Goal: Find specific page/section: Find specific page/section

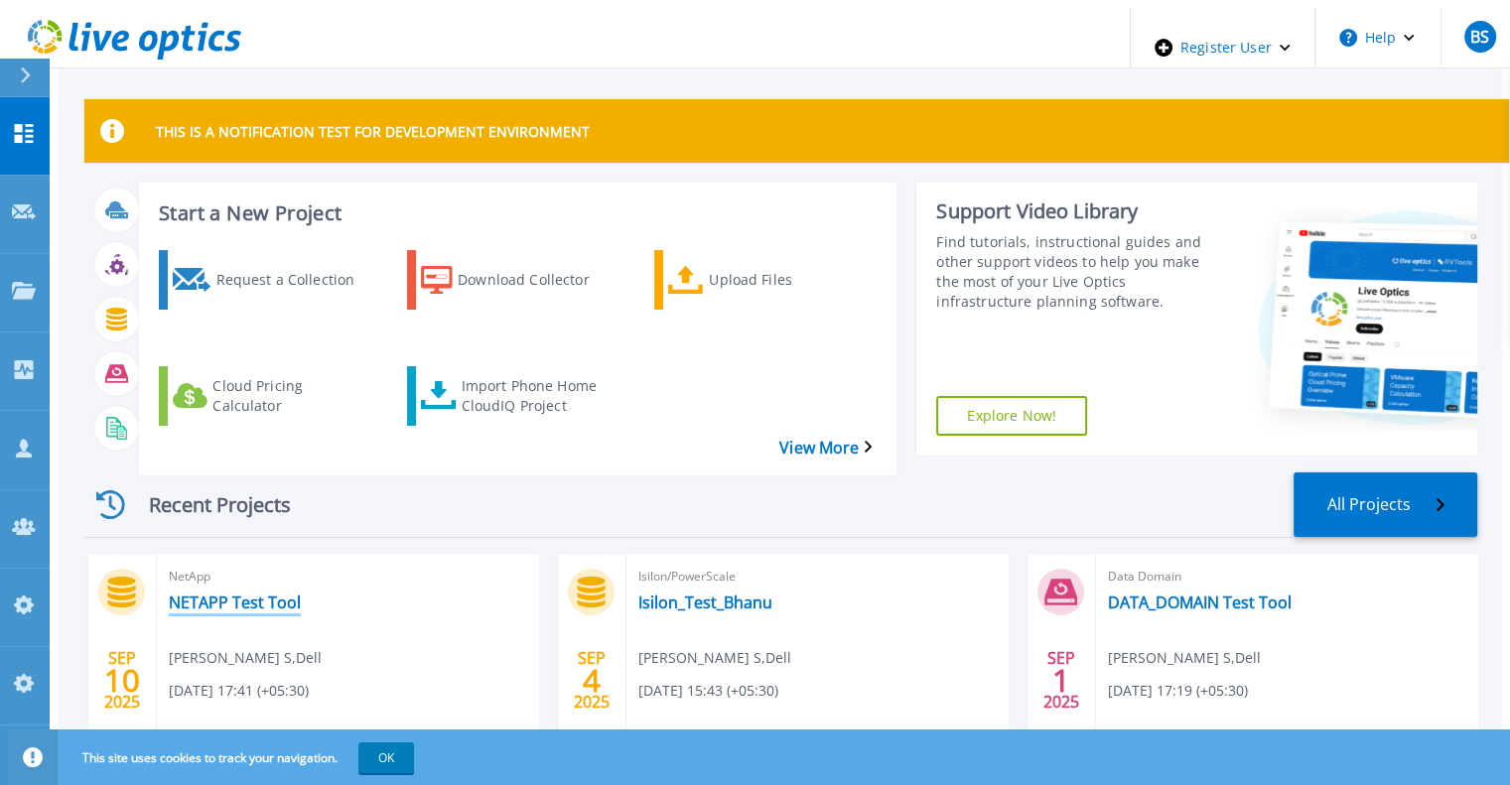
click at [228, 592] on link "NETAPP Test Tool" at bounding box center [235, 602] width 132 height 20
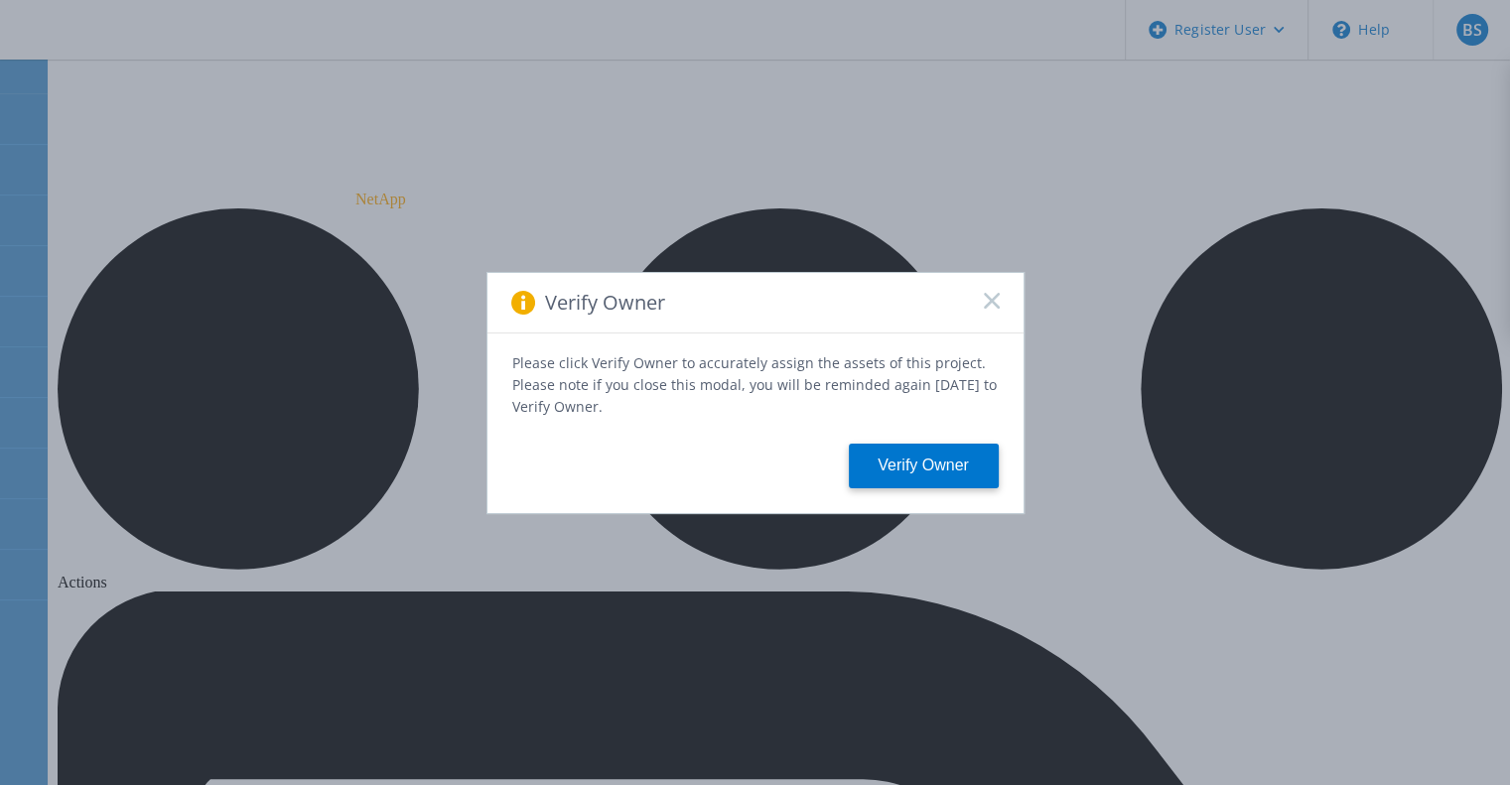
click at [988, 309] on icon at bounding box center [992, 301] width 16 height 16
